Goal: Task Accomplishment & Management: Use online tool/utility

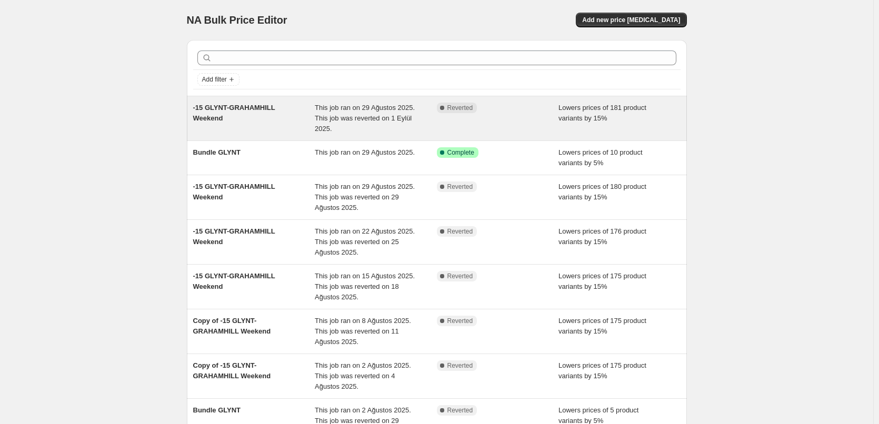
click at [365, 125] on div "This job ran on 29 Ağustos 2025. This job was reverted on 1 Eylül 2025." at bounding box center [376, 119] width 122 height 32
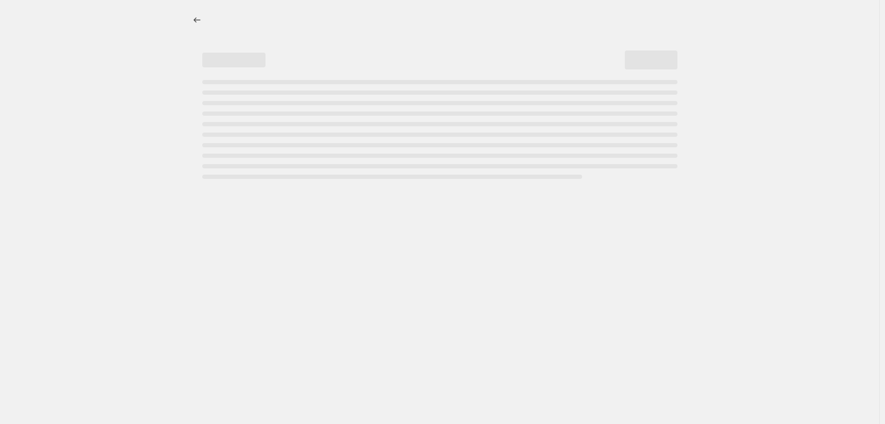
select select "percentage"
select select "collection"
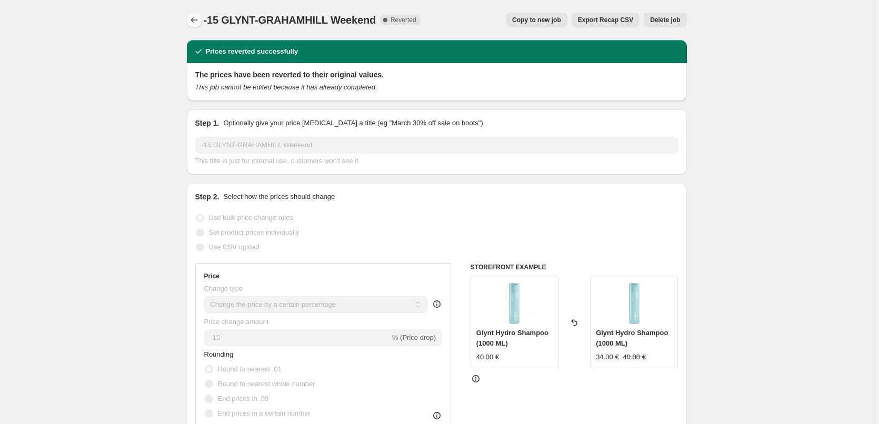
click at [198, 20] on icon "Price change jobs" at bounding box center [194, 20] width 11 height 11
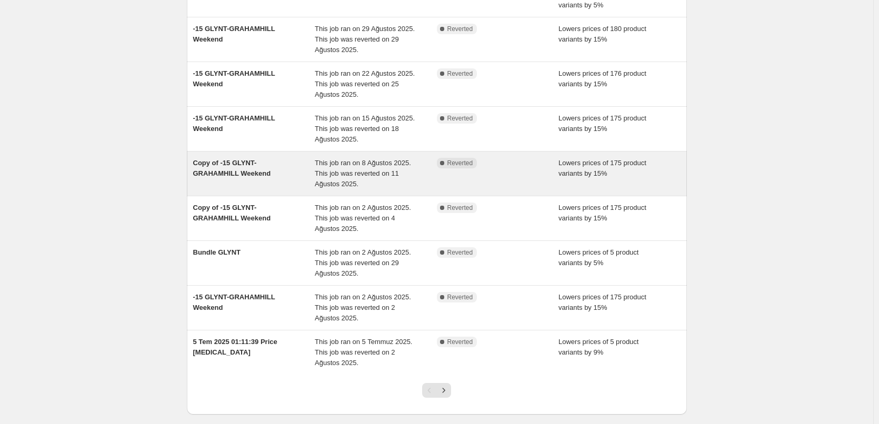
scroll to position [213, 0]
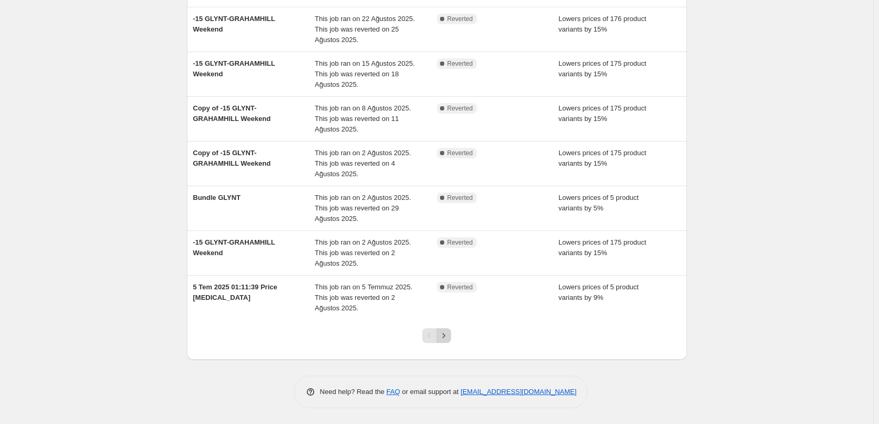
click at [449, 340] on icon "Next" at bounding box center [444, 336] width 11 height 11
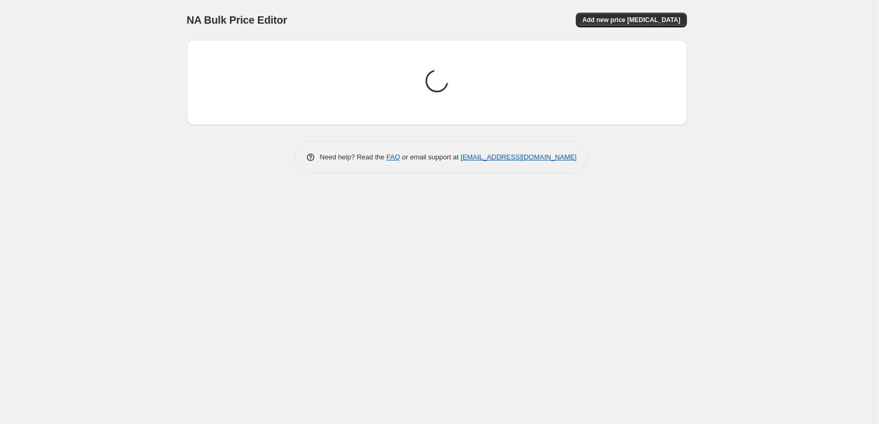
scroll to position [0, 0]
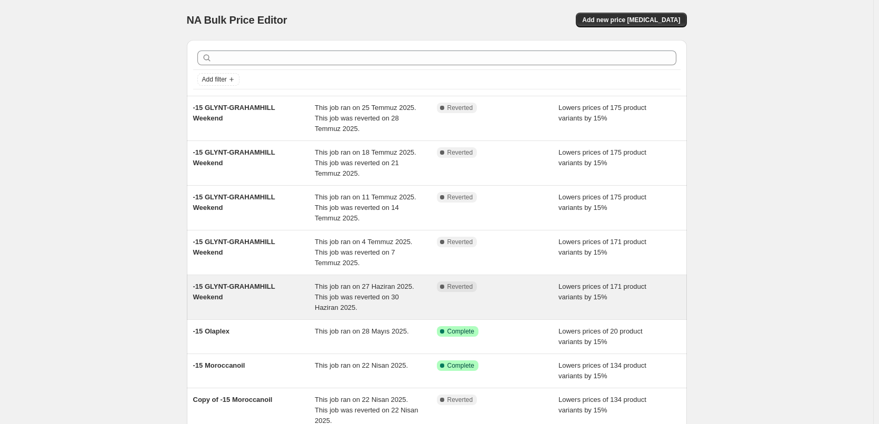
click at [349, 283] on span "This job ran on 27 Haziran 2025. This job was reverted on 30 Haziran 2025." at bounding box center [365, 297] width 100 height 29
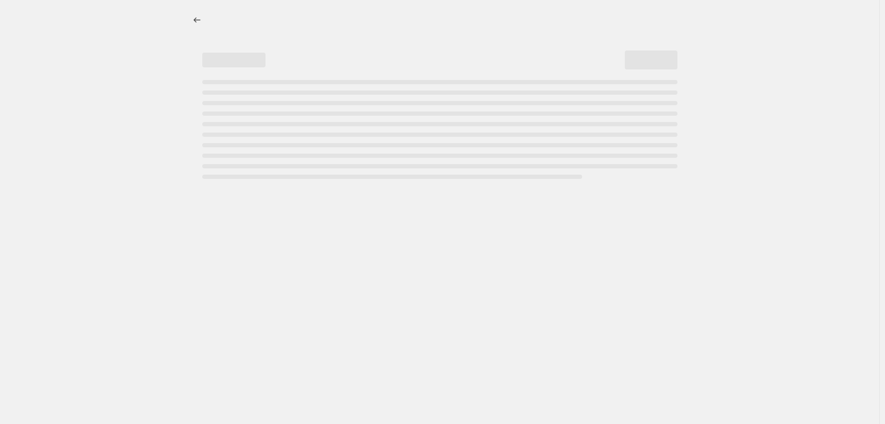
select select "percentage"
select select "collection"
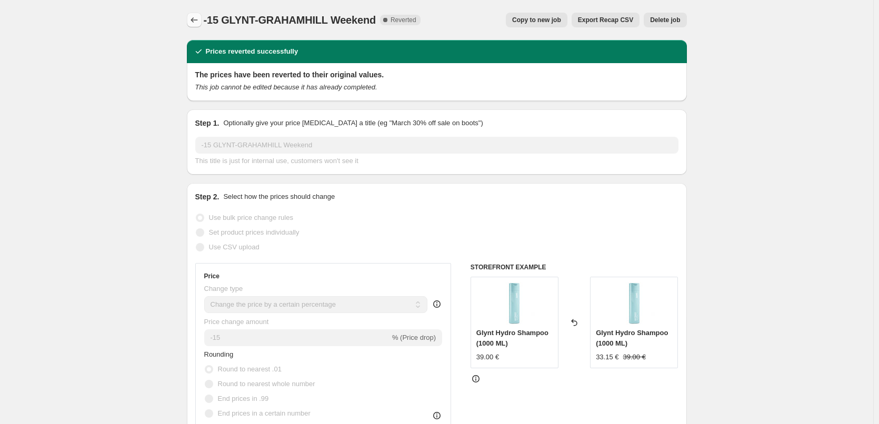
click at [195, 21] on icon "Price change jobs" at bounding box center [194, 20] width 11 height 11
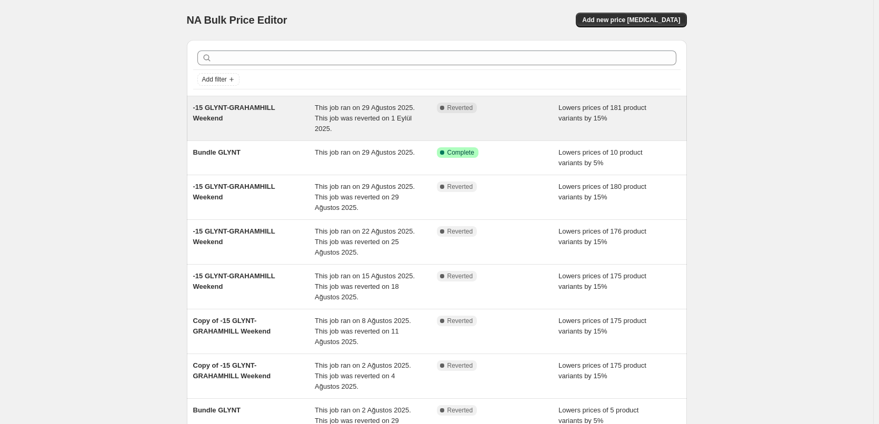
click at [401, 124] on div "This job ran on 29 Ağustos 2025. This job was reverted on 1 Eylül 2025." at bounding box center [376, 119] width 122 height 32
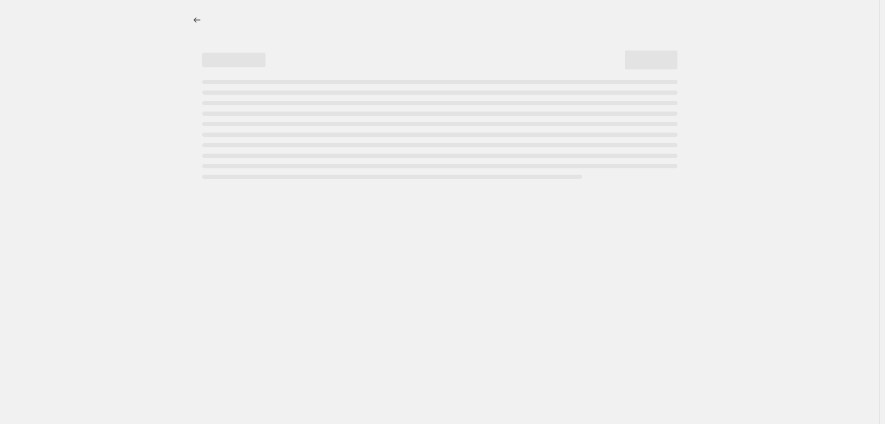
select select "percentage"
select select "collection"
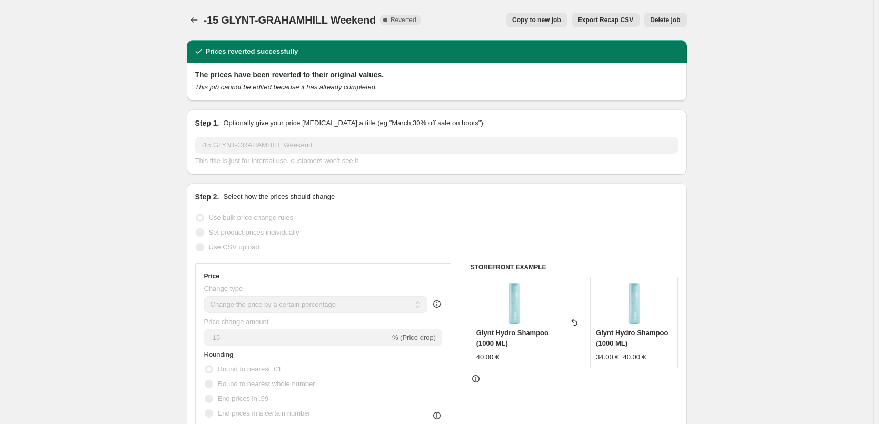
click at [550, 19] on span "Copy to new job" at bounding box center [536, 20] width 49 height 8
select select "percentage"
select select "collection"
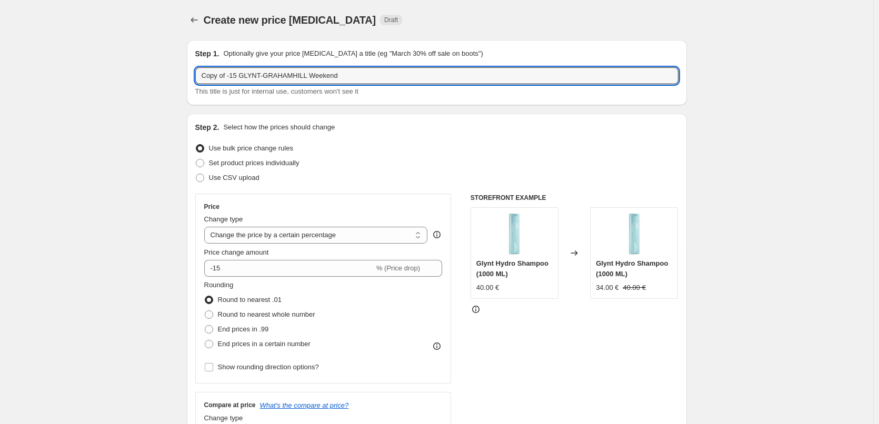
drag, startPoint x: 230, startPoint y: 77, endPoint x: 187, endPoint y: 84, distance: 42.7
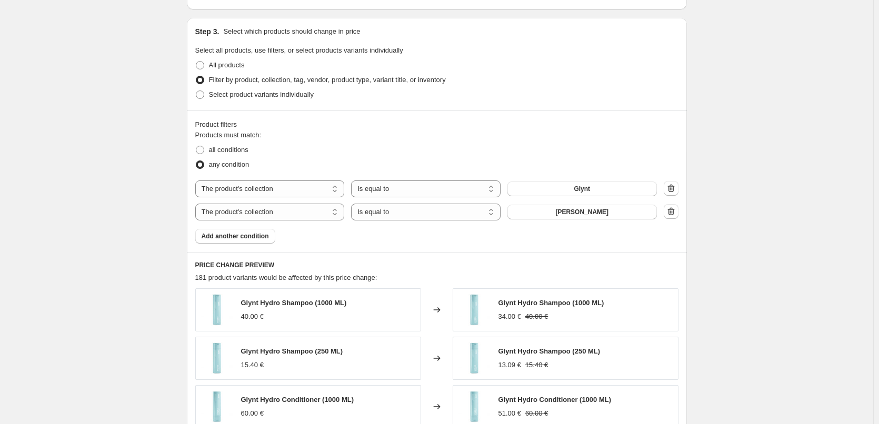
scroll to position [770, 0]
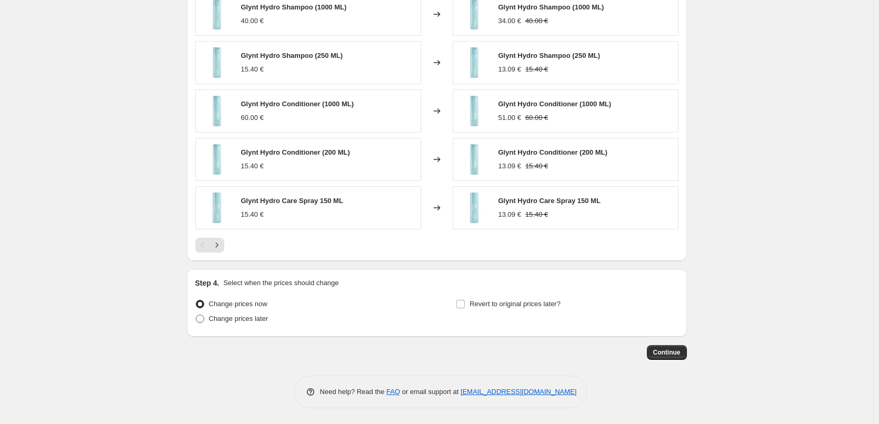
type input "-15 GLYNT-GRAHAMHILL Weekend"
click at [262, 322] on span "Change prices later" at bounding box center [239, 319] width 60 height 8
click at [196, 315] on input "Change prices later" at bounding box center [196, 315] width 1 height 1
radio input "true"
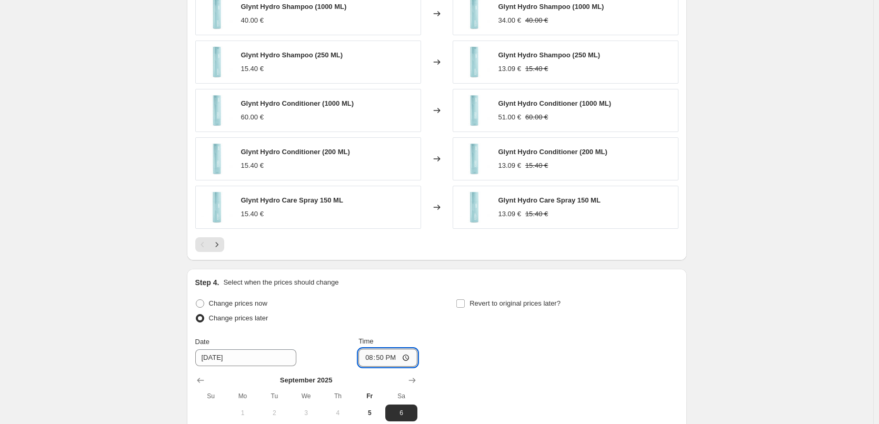
click at [385, 358] on input "20:50" at bounding box center [388, 358] width 59 height 18
type input "21:00"
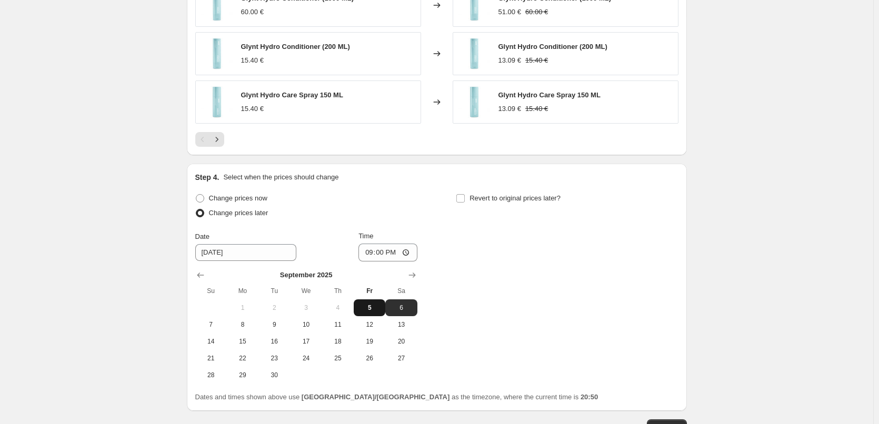
click at [375, 308] on span "5" at bounding box center [369, 308] width 23 height 8
type input "[DATE]"
click at [494, 196] on span "Revert to original prices later?" at bounding box center [515, 198] width 91 height 8
click at [465, 196] on input "Revert to original prices later?" at bounding box center [461, 198] width 8 height 8
checkbox input "true"
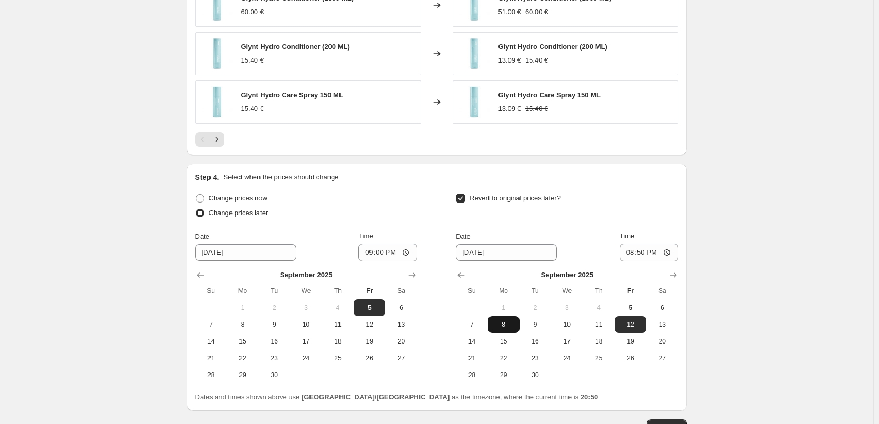
click at [505, 324] on span "8" at bounding box center [503, 325] width 23 height 8
type input "[DATE]"
click at [643, 253] on input "20:50" at bounding box center [649, 253] width 59 height 18
click at [644, 254] on input "07:00" at bounding box center [649, 253] width 59 height 18
click at [649, 255] on input "00:08" at bounding box center [649, 253] width 59 height 18
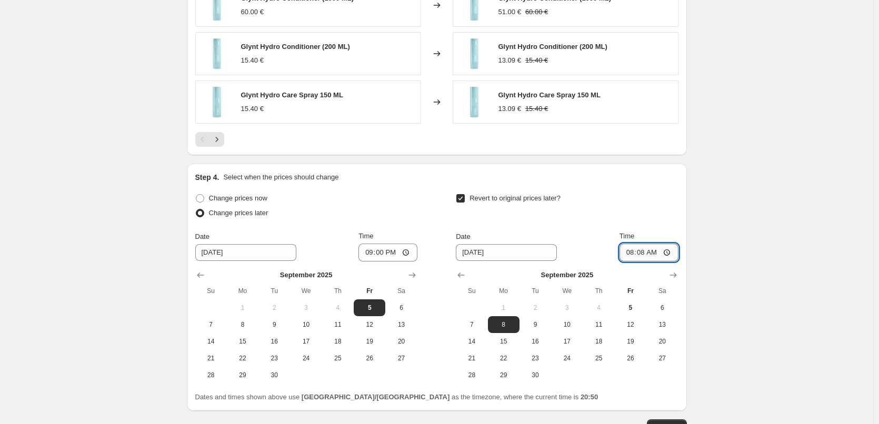
type input "08:00"
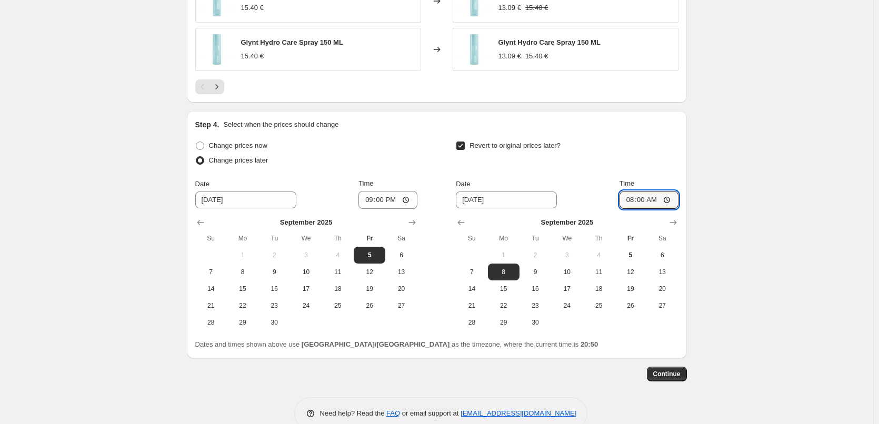
scroll to position [951, 0]
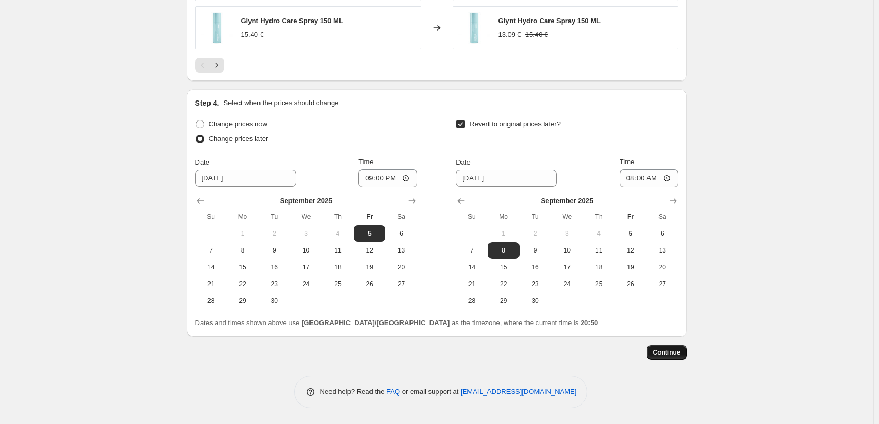
drag, startPoint x: 669, startPoint y: 350, endPoint x: 674, endPoint y: 354, distance: 6.0
click at [674, 354] on span "Continue" at bounding box center [667, 353] width 27 height 8
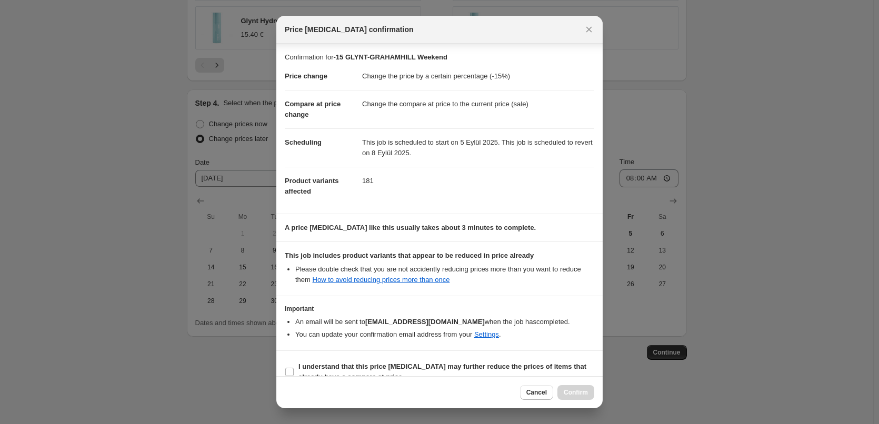
scroll to position [17, 0]
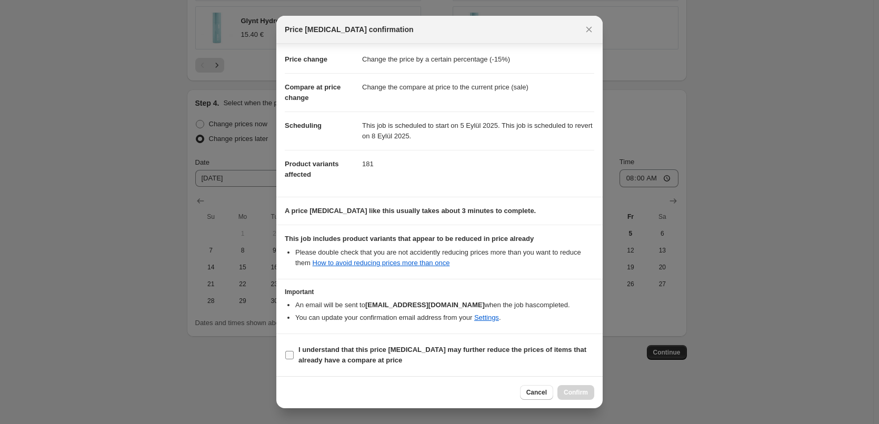
click at [366, 354] on b "I understand that this price [MEDICAL_DATA] may further reduce the prices of it…" at bounding box center [443, 355] width 288 height 18
click at [294, 354] on input "I understand that this price [MEDICAL_DATA] may further reduce the prices of it…" at bounding box center [289, 355] width 8 height 8
checkbox input "true"
click at [585, 394] on span "Confirm" at bounding box center [576, 393] width 24 height 8
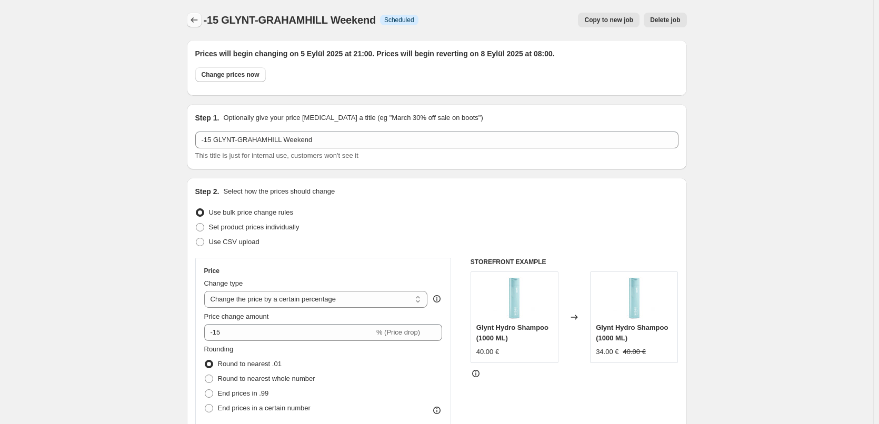
click at [193, 17] on icon "Price change jobs" at bounding box center [194, 20] width 11 height 11
